Goal: Navigation & Orientation: Find specific page/section

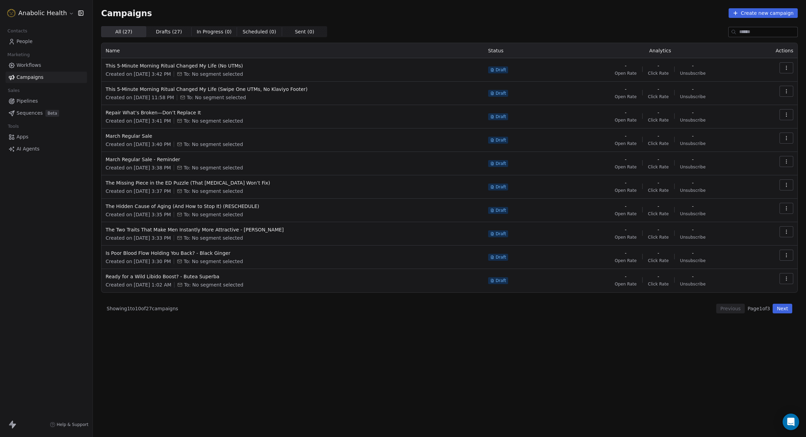
click at [36, 10] on html "Anabolic Health Contacts People Marketing Workflows Campaigns Sales Pipelines S…" at bounding box center [403, 218] width 806 height 437
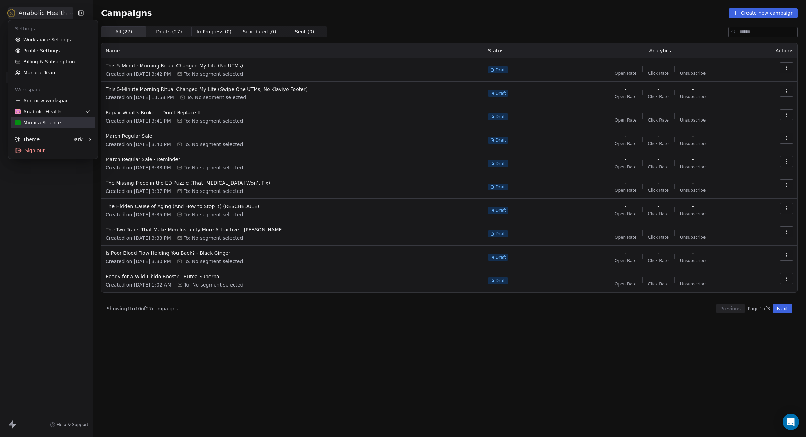
click at [52, 122] on div "Mirifica Science" at bounding box center [38, 122] width 46 height 7
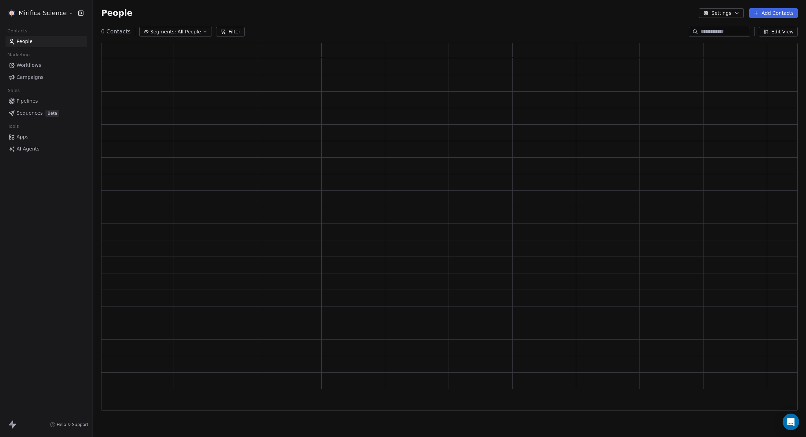
scroll to position [367, 697]
click at [33, 77] on span "Campaigns" at bounding box center [30, 77] width 27 height 7
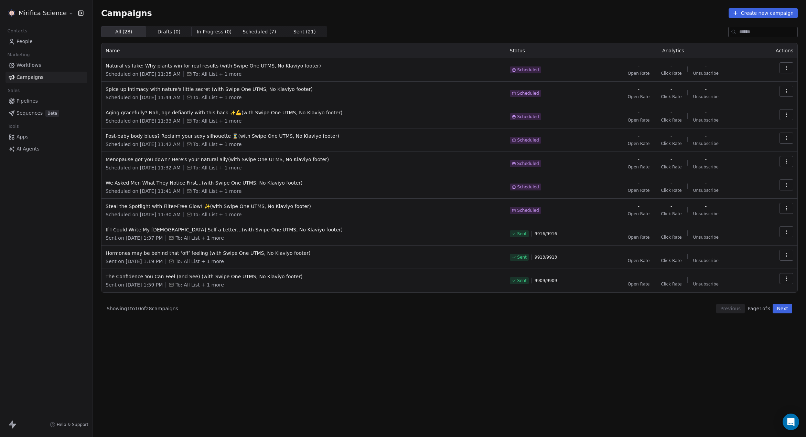
click at [255, 34] on span "Scheduled ( 7 )" at bounding box center [260, 31] width 34 height 7
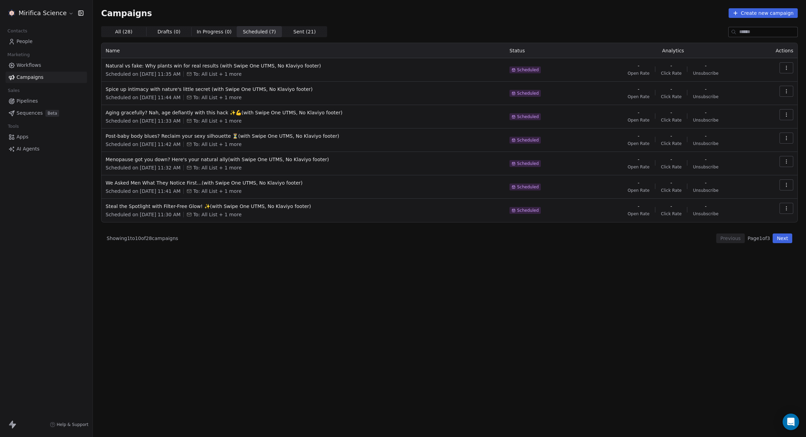
click at [299, 32] on span "Sent ( 21 )" at bounding box center [305, 31] width 22 height 7
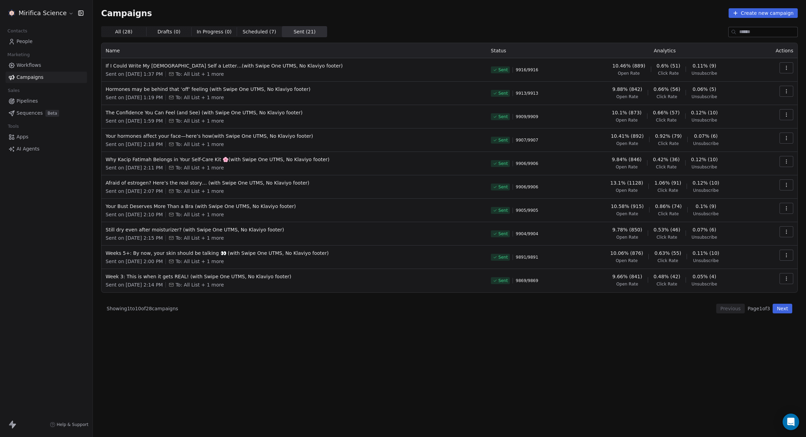
click at [248, 31] on span "Scheduled ( 7 )" at bounding box center [260, 31] width 34 height 7
